Goal: Find specific page/section: Find specific page/section

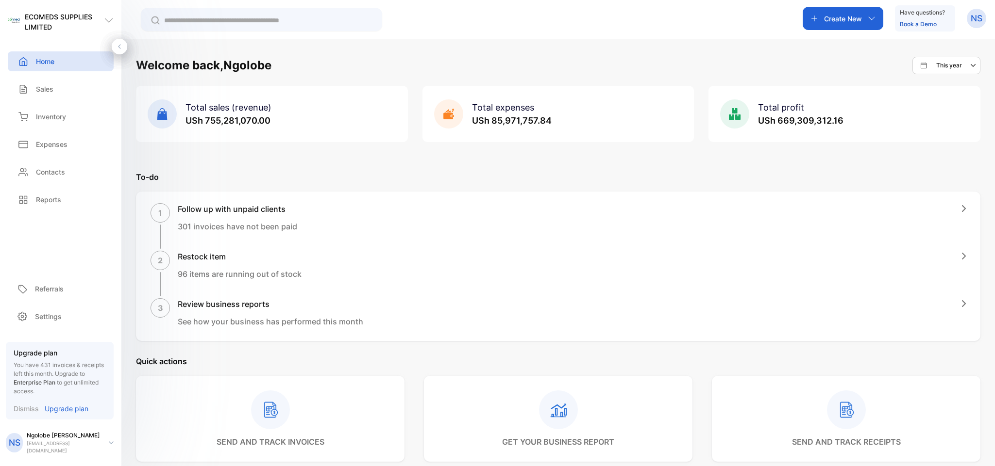
click at [964, 67] on div "This year" at bounding box center [949, 66] width 59 height 12
click at [43, 87] on p "Sales" at bounding box center [44, 89] width 17 height 10
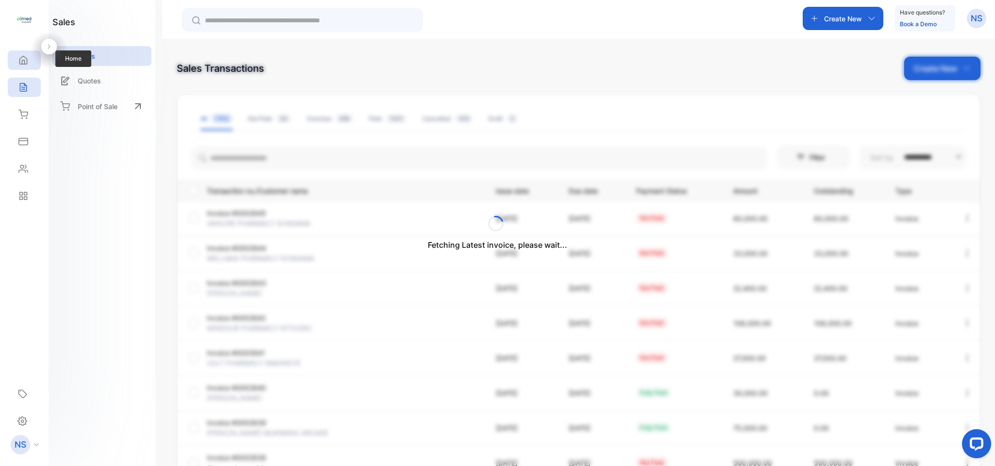
click at [26, 67] on div "Home" at bounding box center [24, 59] width 33 height 19
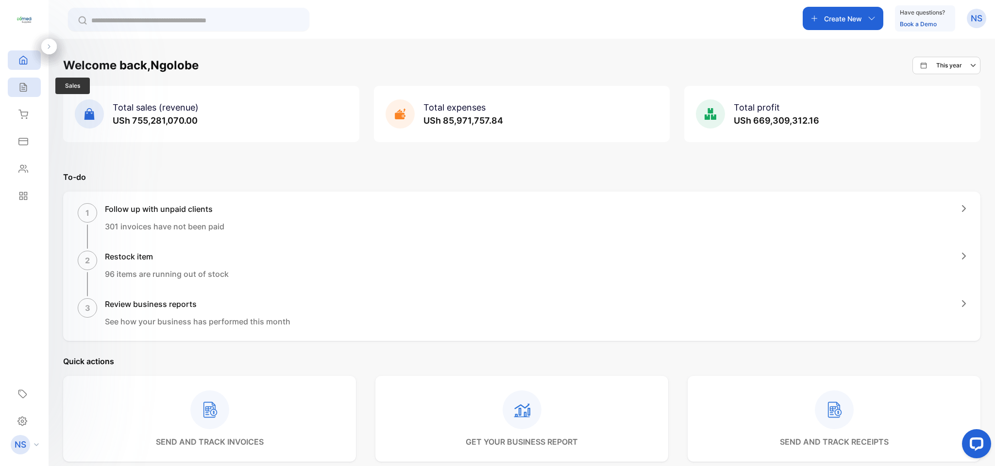
click at [30, 83] on div "Sales" at bounding box center [24, 87] width 33 height 19
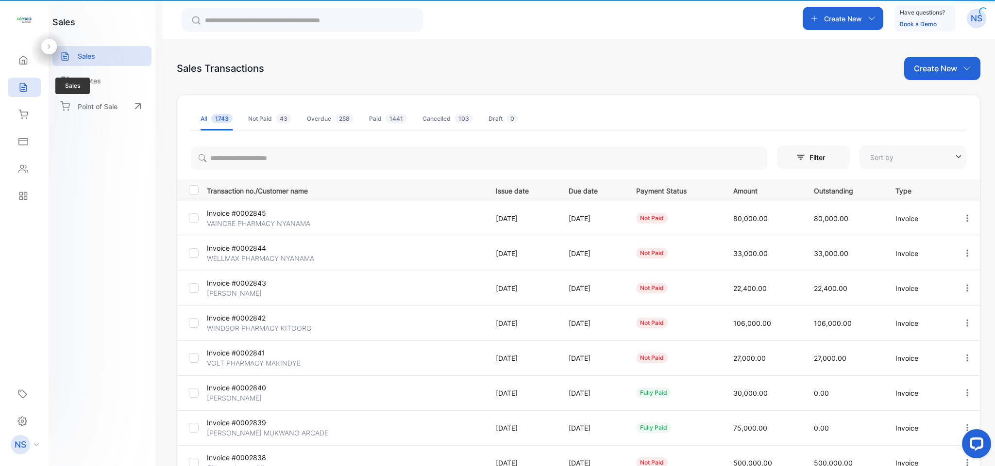
type input "**********"
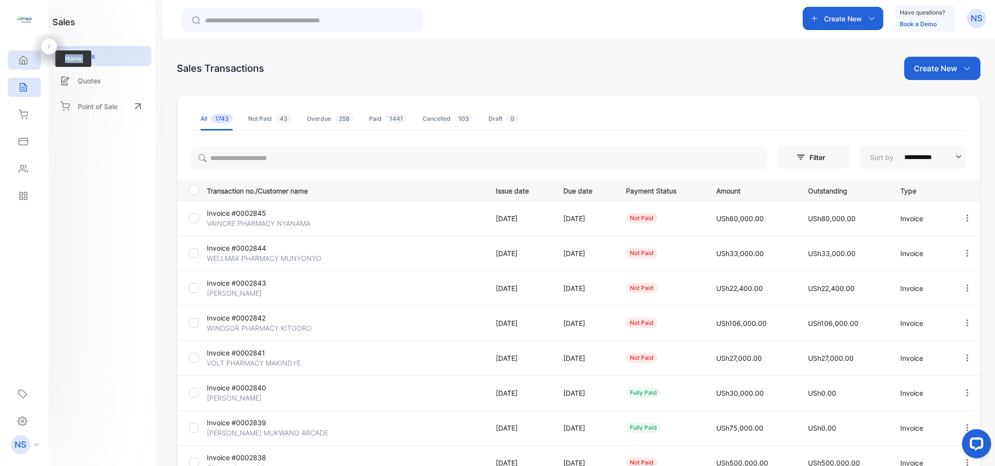
drag, startPoint x: 0, startPoint y: 83, endPoint x: 29, endPoint y: 56, distance: 39.8
click at [29, 56] on div "Home Home Sales Sales Inventory Inventory Expenses Expenses Contacts Contacts R…" at bounding box center [24, 128] width 49 height 163
click at [29, 56] on div "Home" at bounding box center [24, 59] width 33 height 19
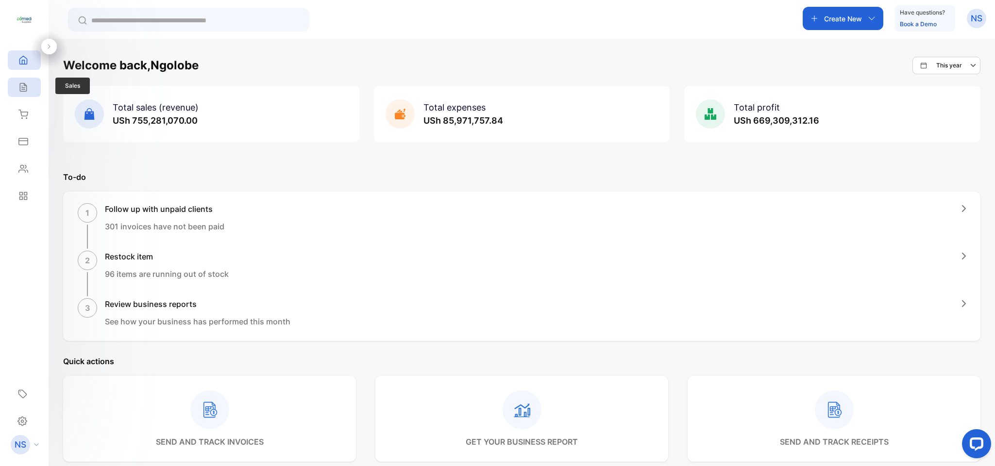
click at [27, 89] on icon at bounding box center [23, 88] width 10 height 10
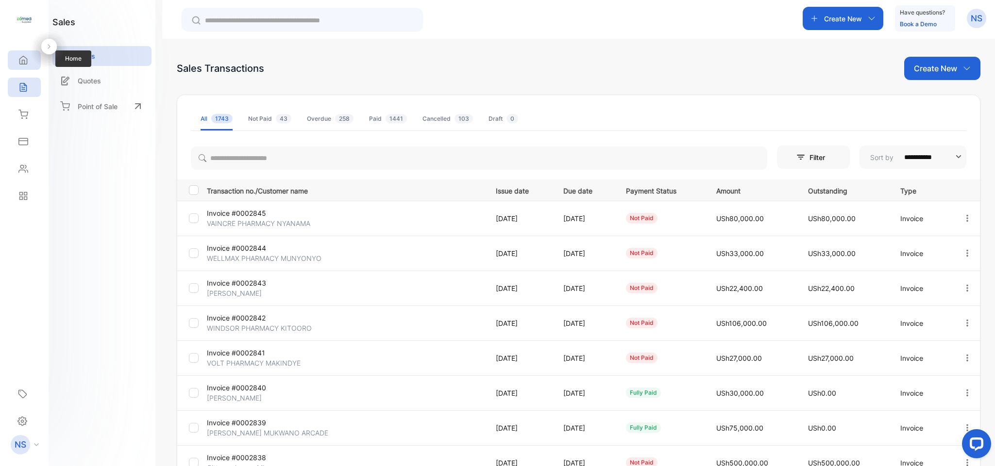
click at [28, 68] on div "Home" at bounding box center [24, 59] width 33 height 19
